Goal: Task Accomplishment & Management: Manage account settings

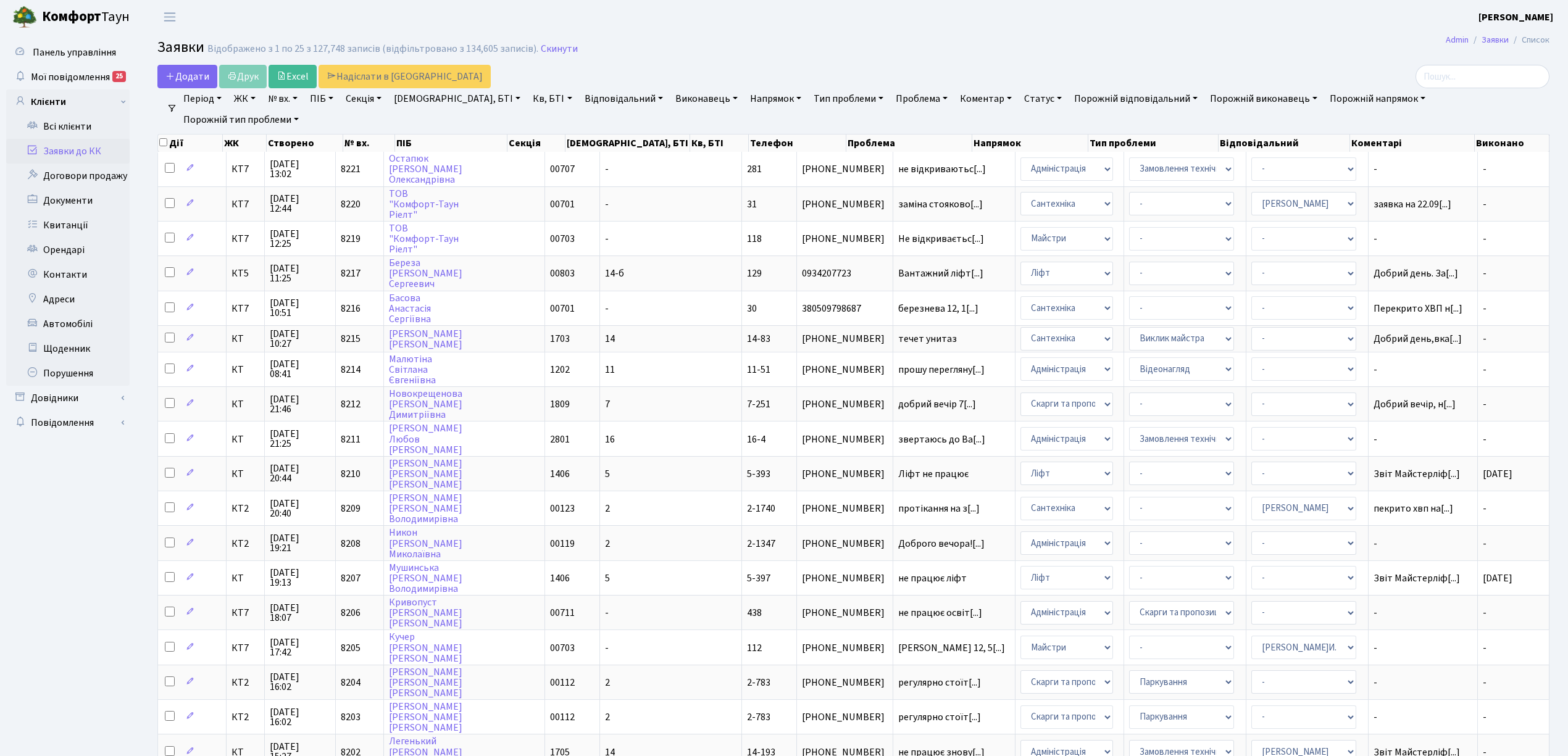
select select "25"
click at [101, 146] on link "Заявки до КК" at bounding box center [68, 150] width 123 height 25
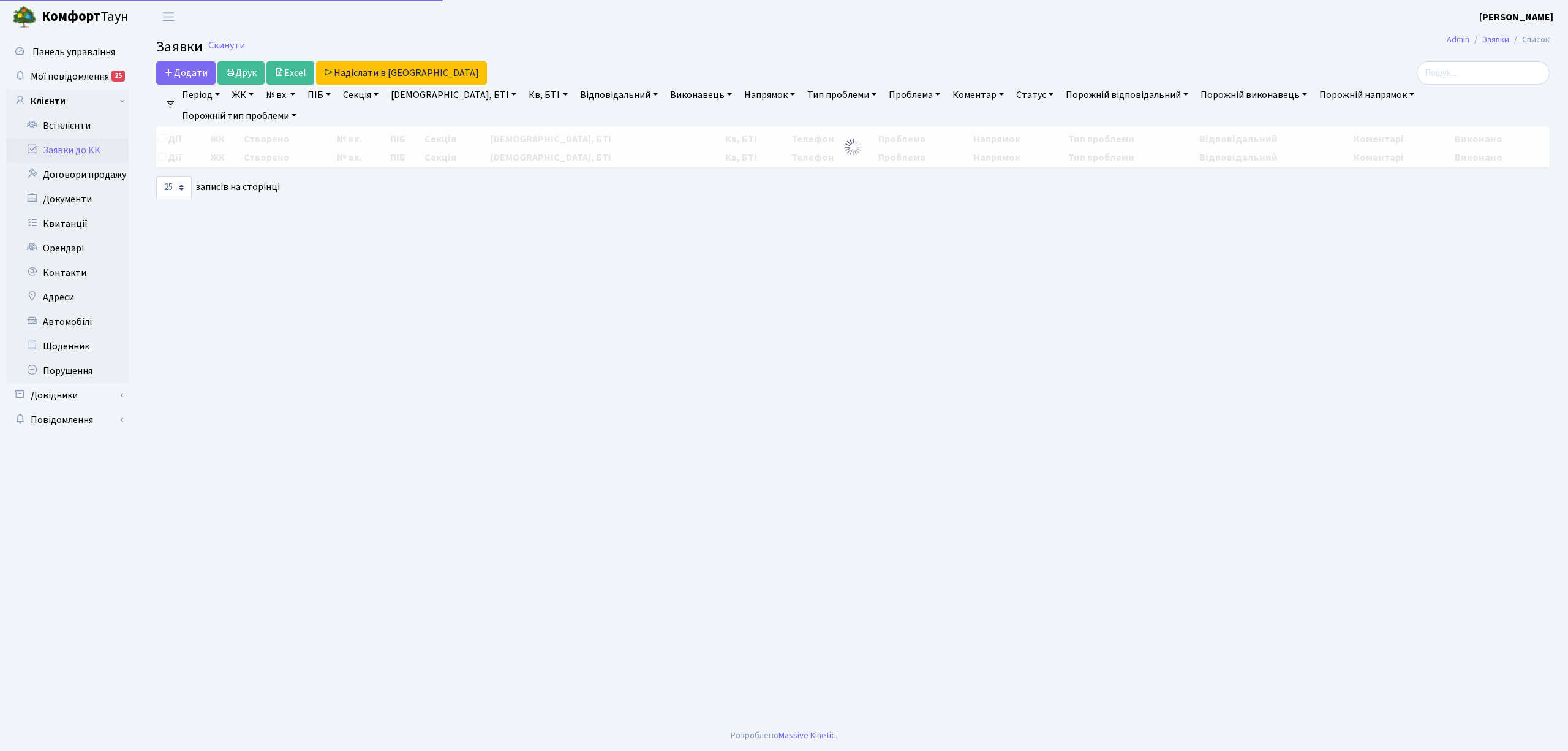
select select "25"
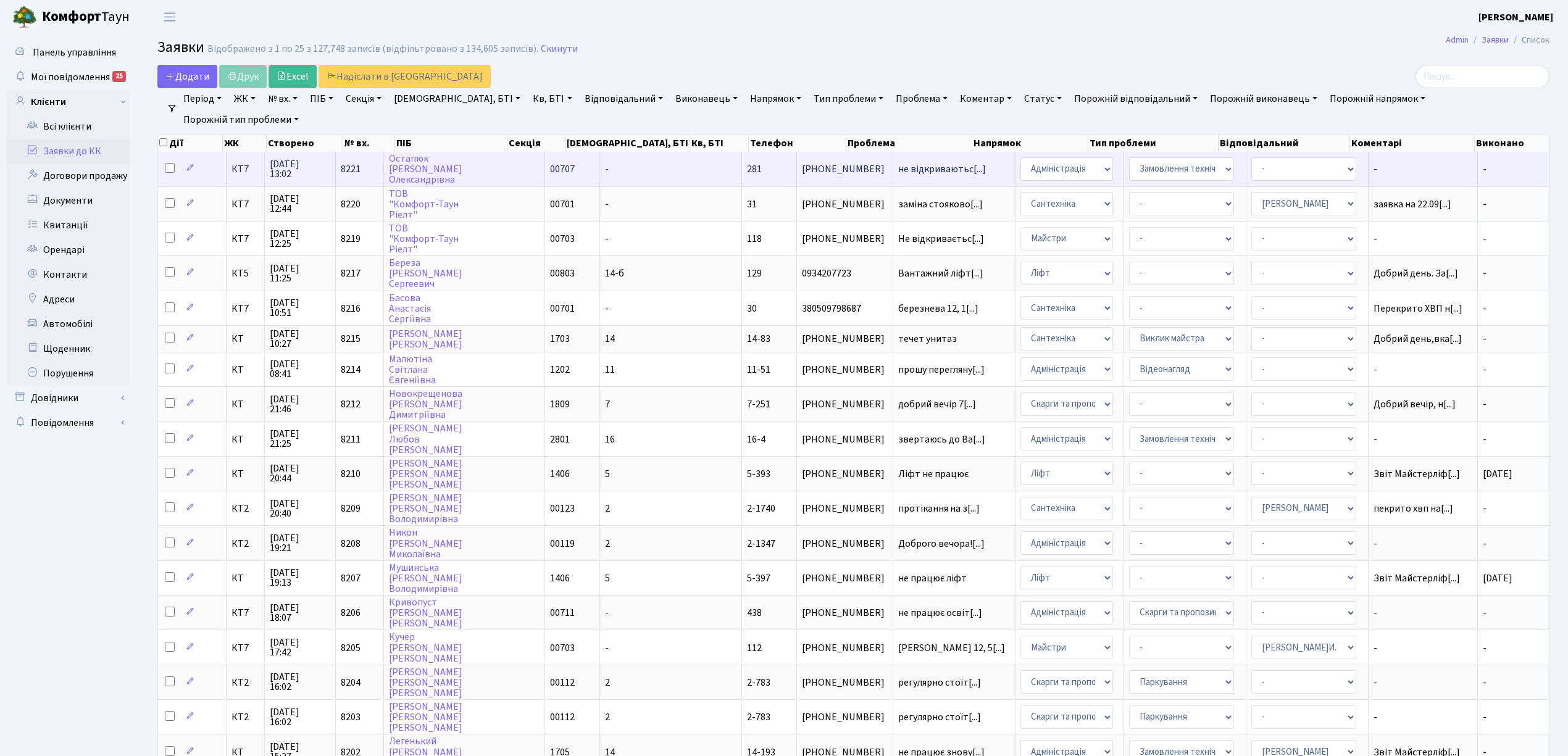
scroll to position [2, 0]
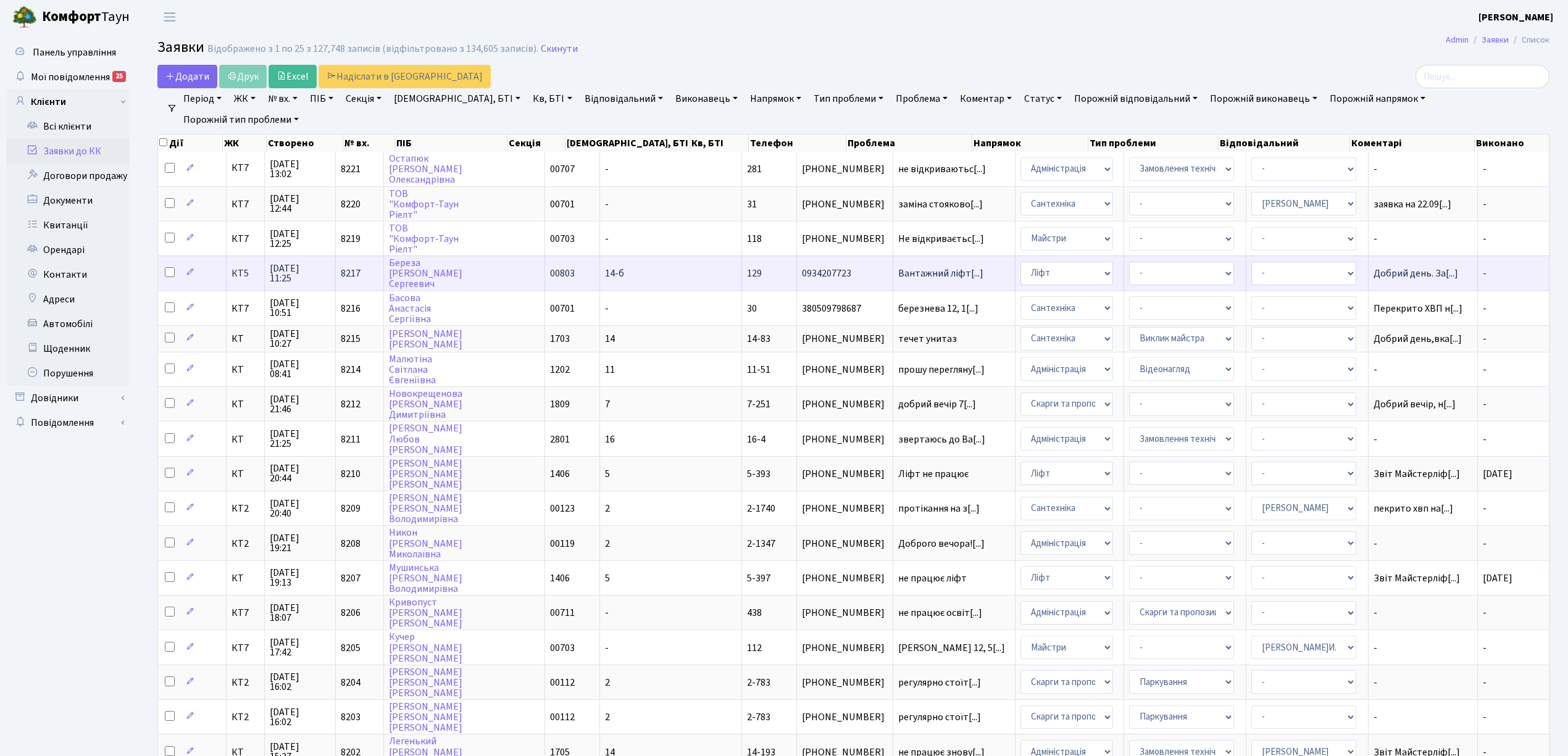
click at [242, 275] on td "КТ5" at bounding box center [246, 272] width 39 height 34
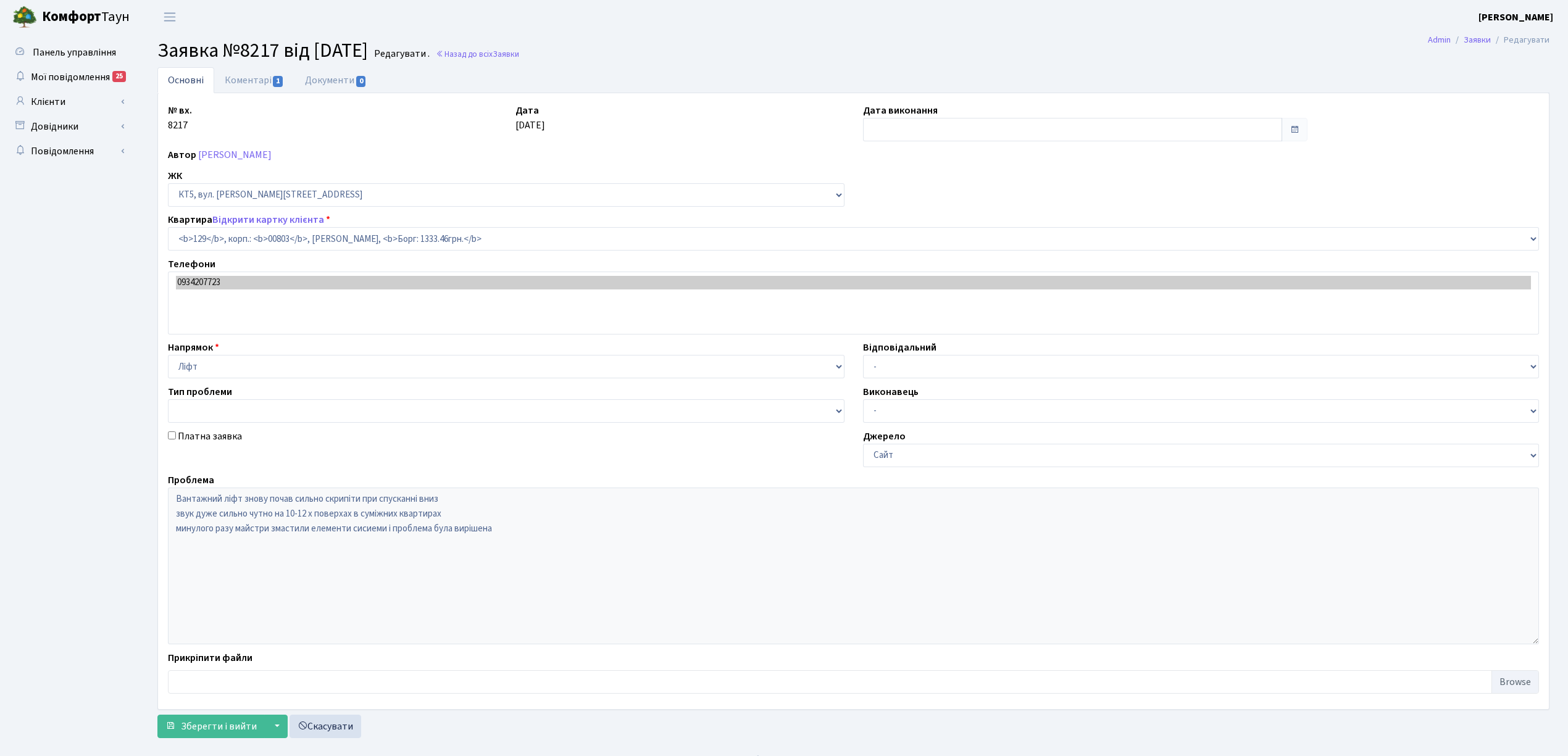
select select "17659"
